Goal: Navigation & Orientation: Go to known website

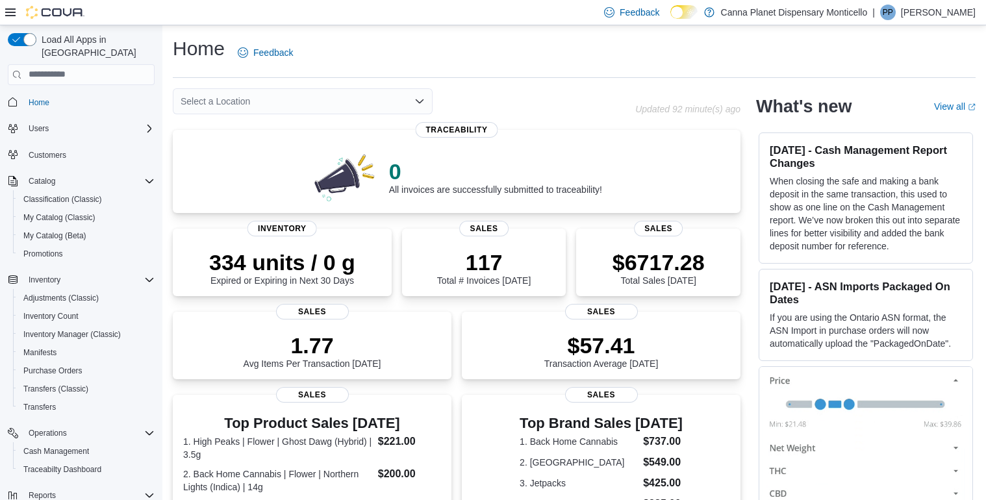
scroll to position [17, 0]
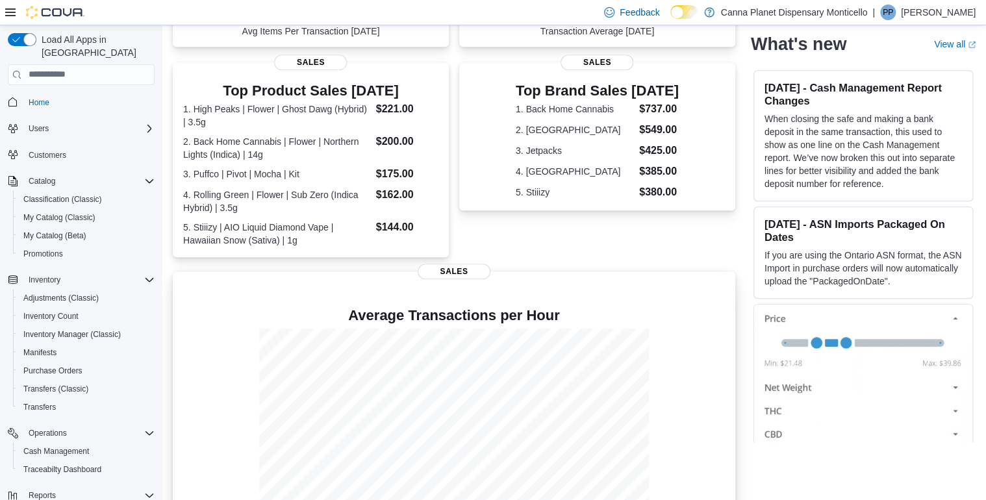
scroll to position [381, 0]
